Goal: Task Accomplishment & Management: Manage account settings

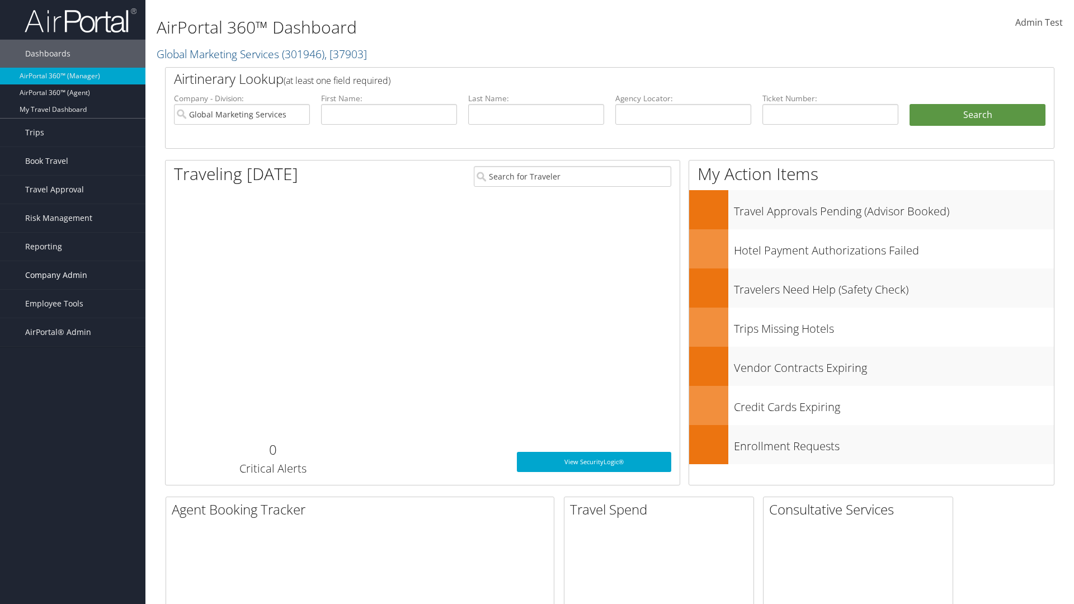
click at [73, 275] on span "Company Admin" at bounding box center [56, 275] width 62 height 28
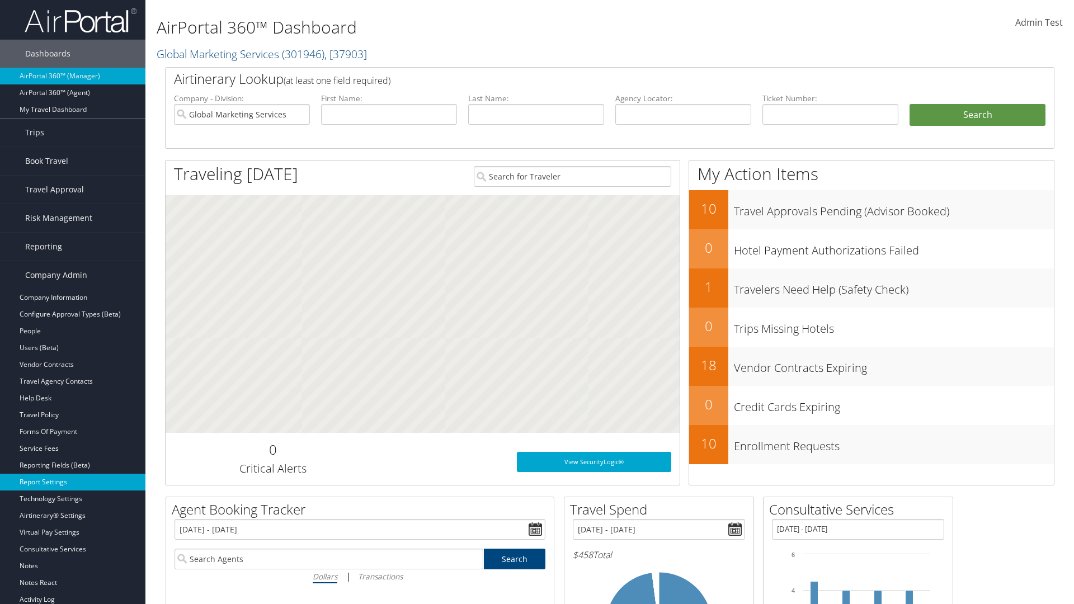
click at [73, 482] on link "Report Settings" at bounding box center [72, 482] width 145 height 17
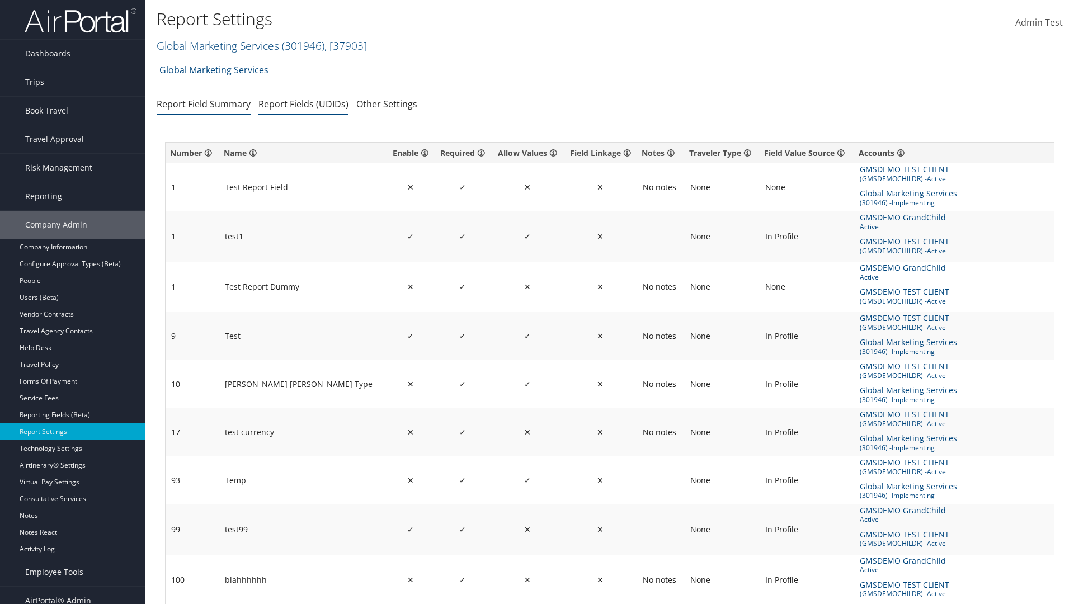
click at [303, 103] on link "Report Fields (UDIDs)" at bounding box center [303, 104] width 90 height 12
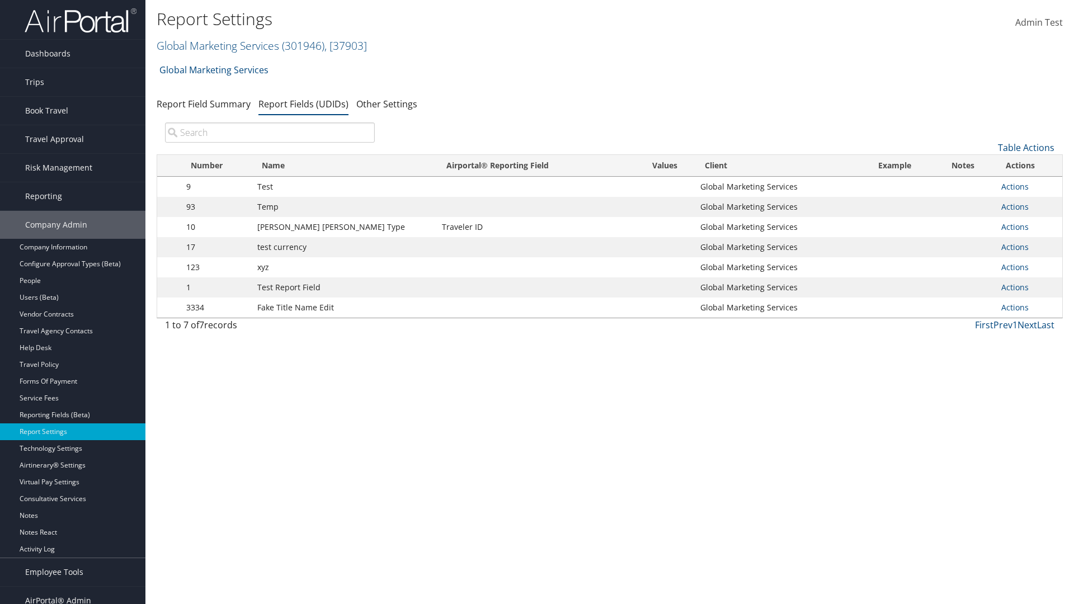
click at [270, 133] on input "search" at bounding box center [270, 132] width 210 height 20
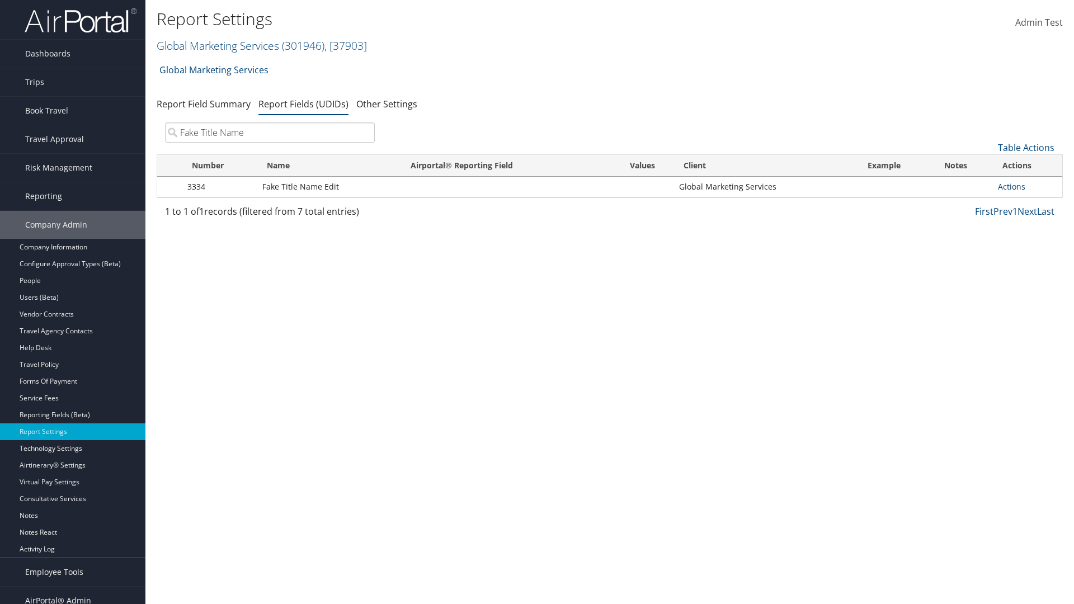
type input "Fake Title Name"
click at [1011, 186] on link "Actions" at bounding box center [1011, 186] width 27 height 11
click at [966, 261] on link "Delete" at bounding box center [967, 260] width 111 height 19
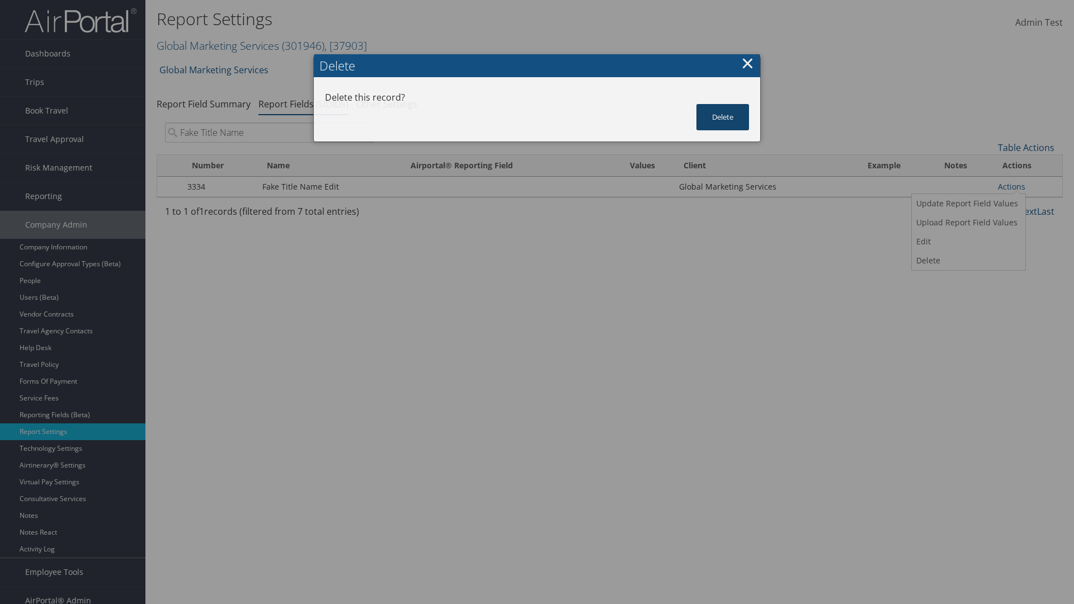
click at [723, 104] on button "Delete" at bounding box center [722, 117] width 53 height 26
